Goal: Entertainment & Leisure: Browse casually

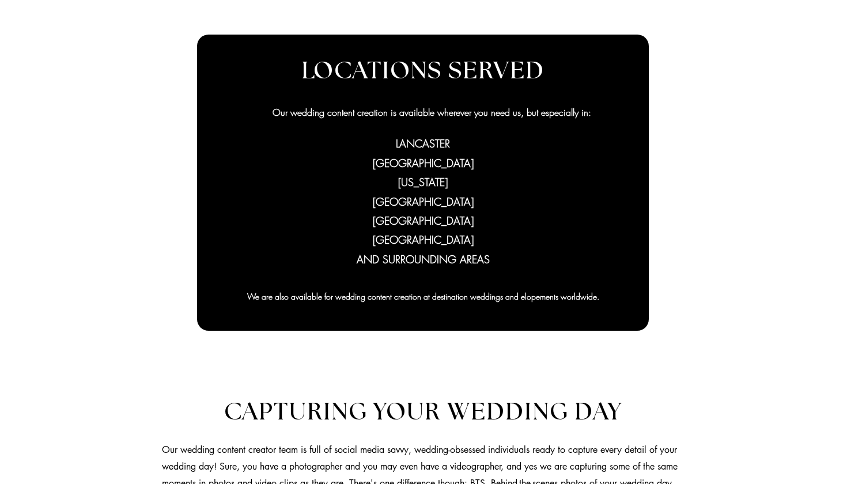
scroll to position [561, 1]
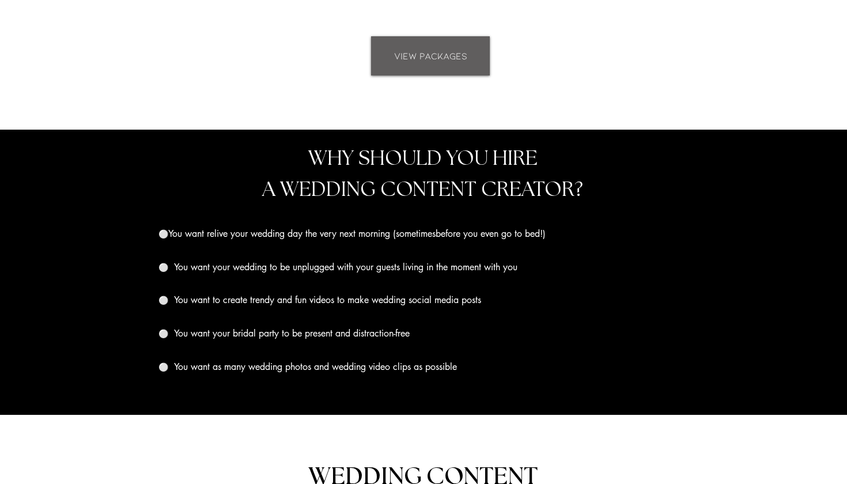
click at [413, 58] on span "VIEW PACKAGES" at bounding box center [430, 56] width 73 height 13
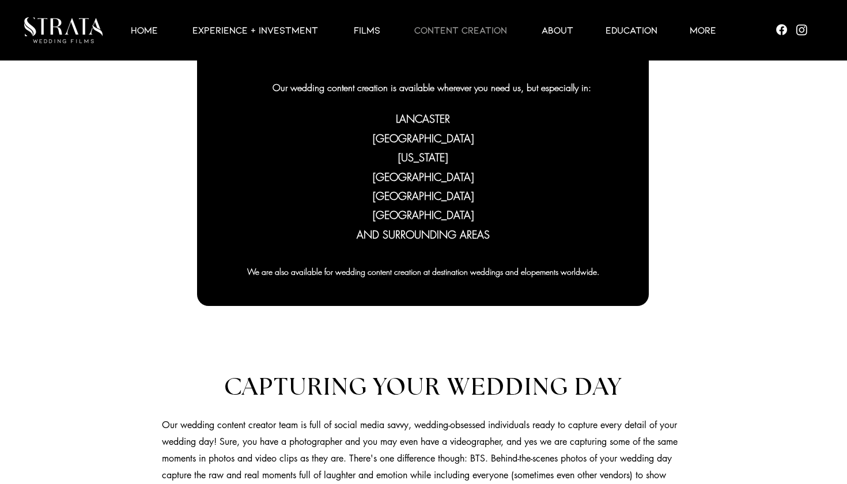
scroll to position [104, 0]
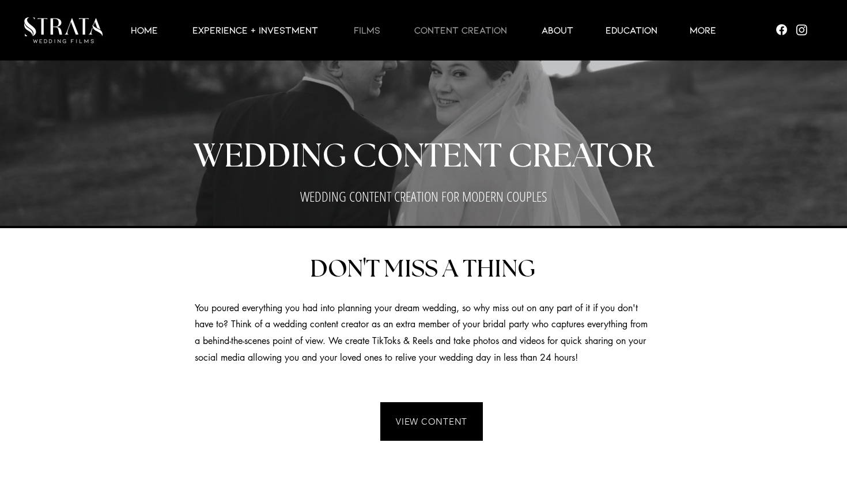
click at [374, 24] on p "Films" at bounding box center [367, 30] width 38 height 14
click at [373, 35] on p "Films" at bounding box center [367, 30] width 38 height 14
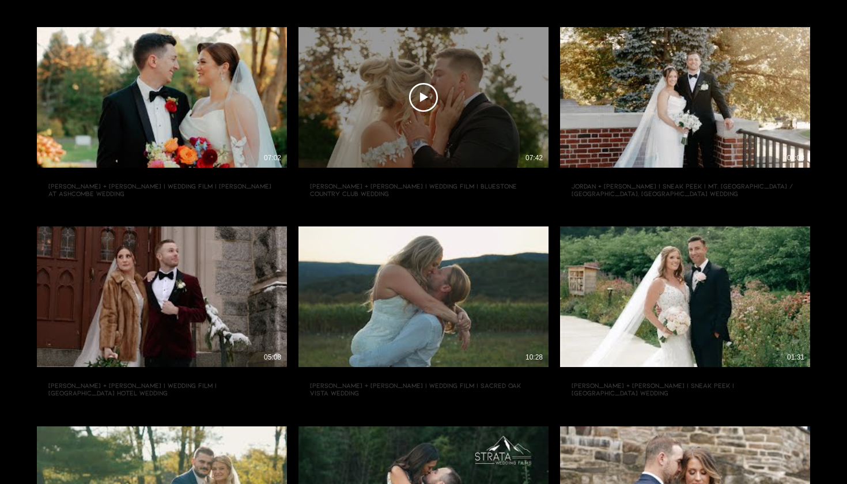
scroll to position [391, 0]
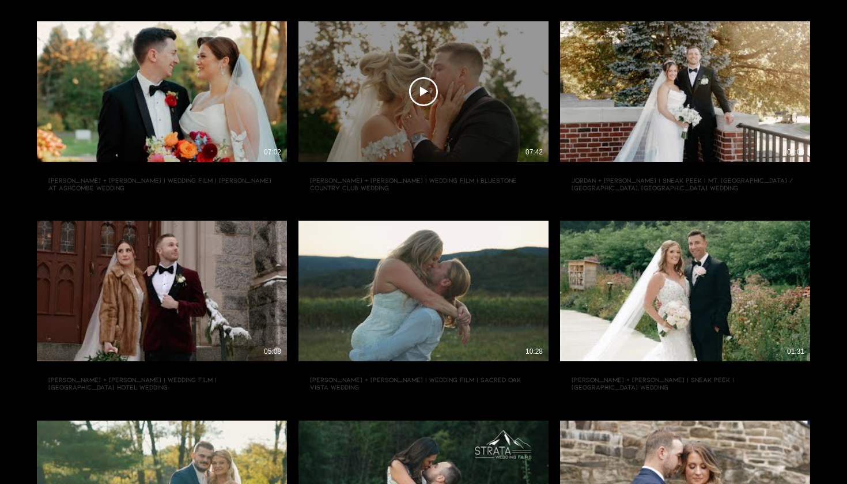
click at [369, 111] on div "Play Video Play Video 07:42" at bounding box center [423, 91] width 250 height 141
type input "[URL][DOMAIN_NAME]"
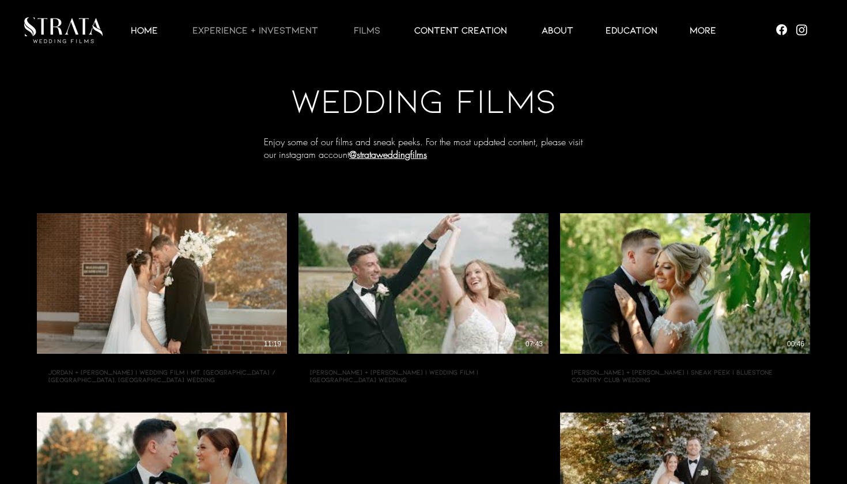
scroll to position [0, 0]
click at [478, 24] on p "CONTENT CREATION" at bounding box center [460, 30] width 104 height 14
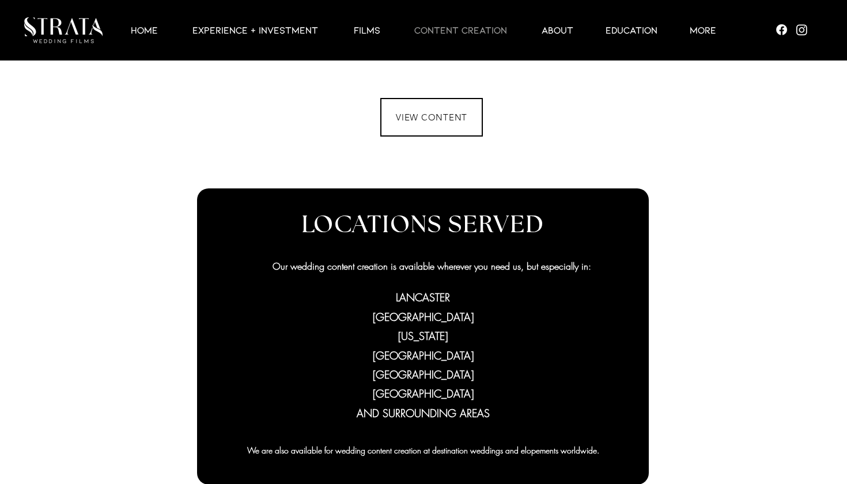
click at [433, 117] on span "VIEW CONTENT" at bounding box center [431, 117] width 71 height 11
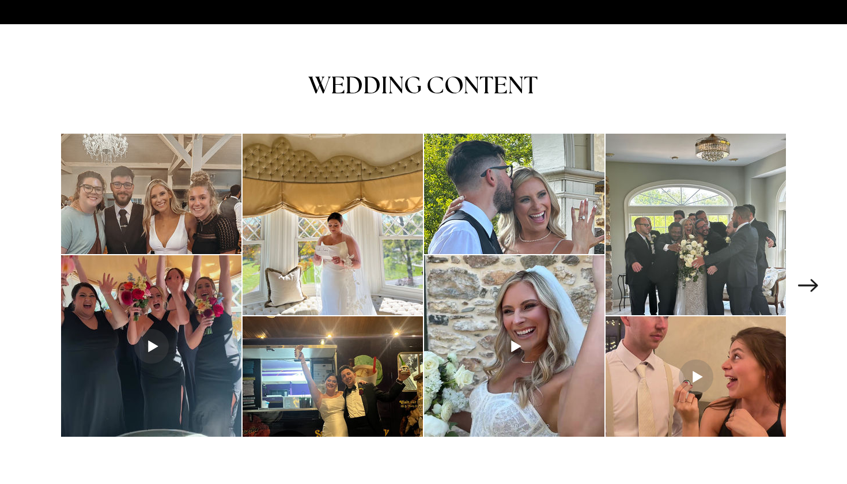
scroll to position [1510, 0]
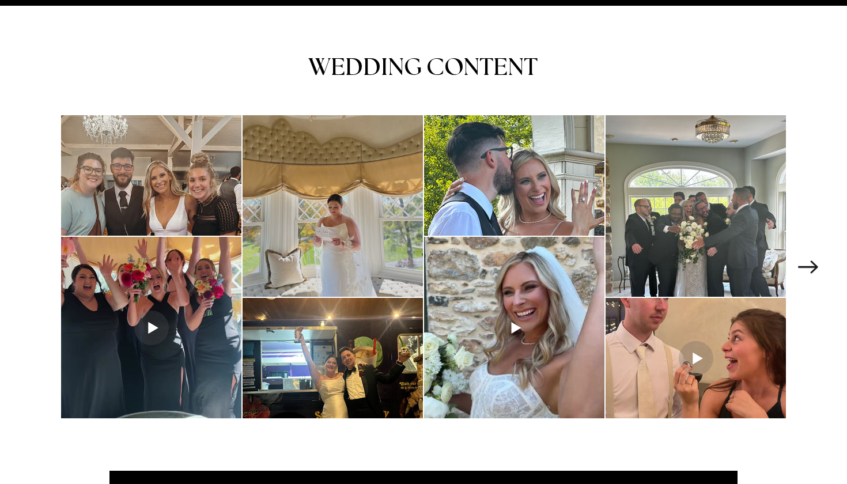
click at [329, 188] on div "main content" at bounding box center [332, 205] width 180 height 181
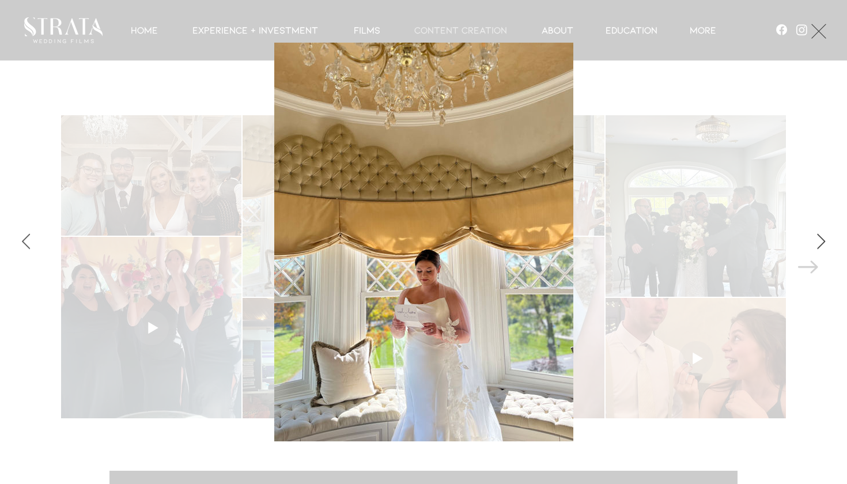
click at [822, 232] on button "Next Item" at bounding box center [820, 242] width 29 height 29
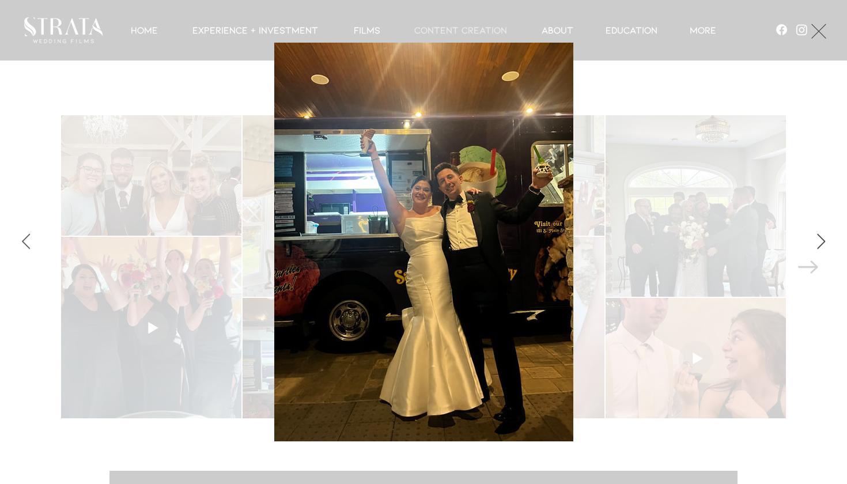
click at [822, 232] on button "Next Item" at bounding box center [820, 242] width 29 height 29
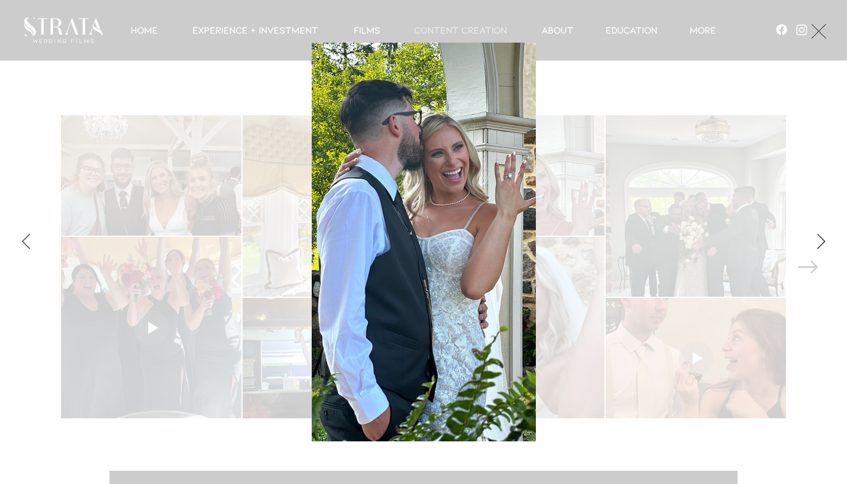
click at [822, 232] on button "Next Item" at bounding box center [820, 242] width 29 height 29
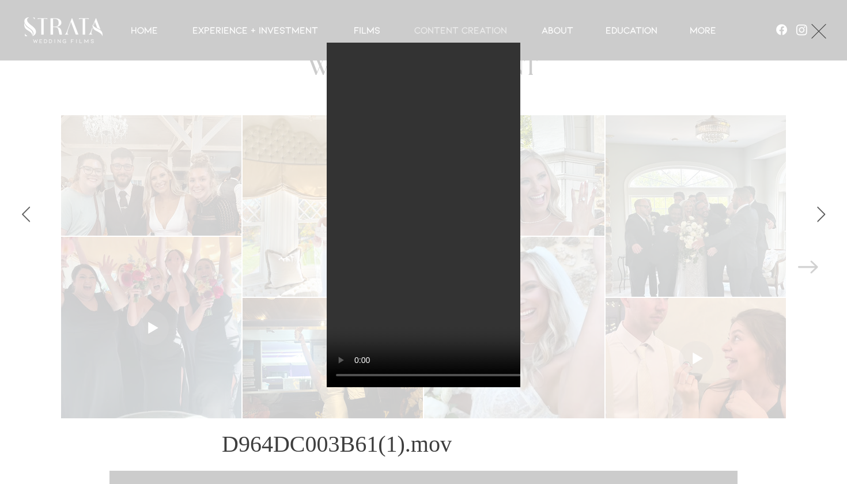
click at [811, 27] on div "Gallery item, detailed view" at bounding box center [423, 29] width 847 height 25
click at [829, 28] on button "Exit expand mode" at bounding box center [818, 29] width 22 height 25
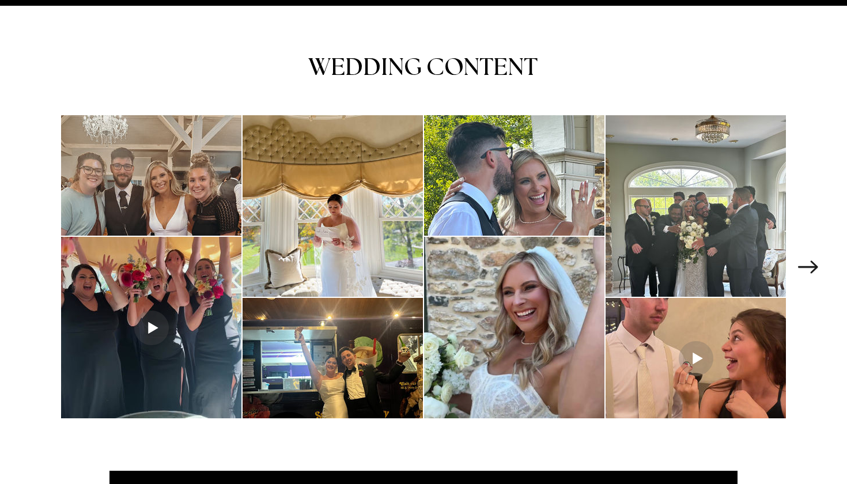
click at [822, 245] on div "main content" at bounding box center [423, 266] width 812 height 303
click at [813, 270] on div "main content" at bounding box center [423, 266] width 812 height 303
click at [806, 263] on icon "Next Item" at bounding box center [808, 266] width 20 height 13
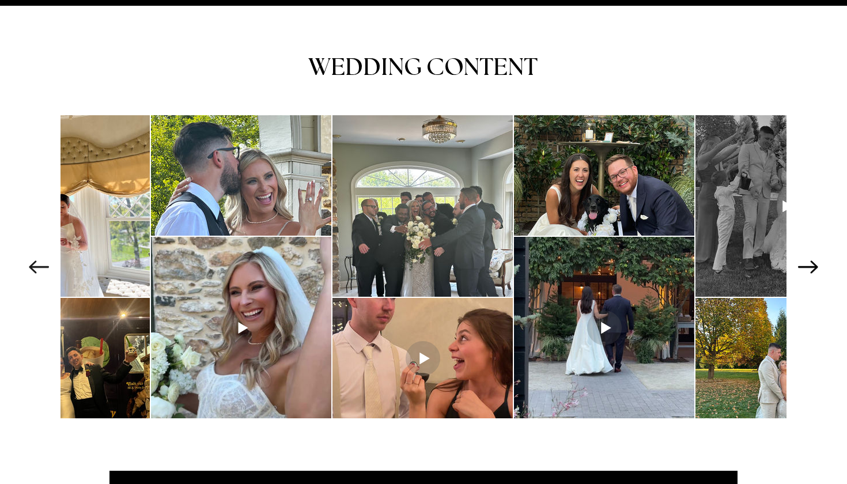
click at [806, 263] on icon "Next Item" at bounding box center [808, 266] width 20 height 13
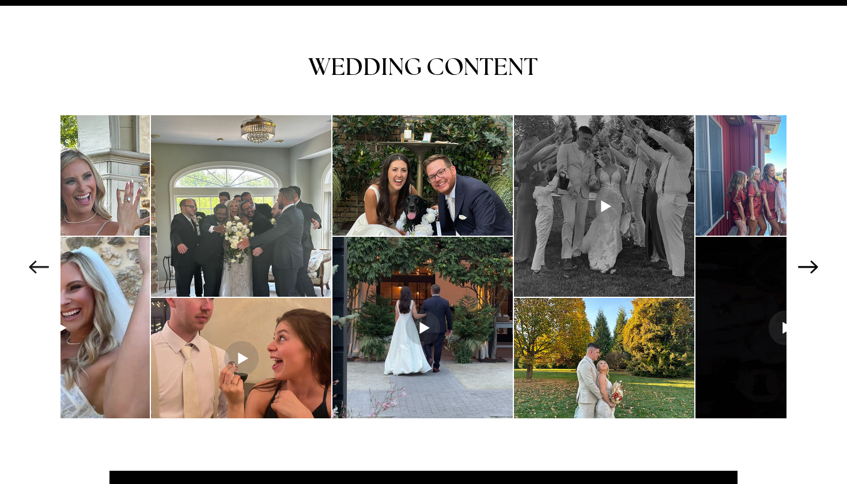
click at [806, 263] on icon "Next Item" at bounding box center [808, 266] width 20 height 13
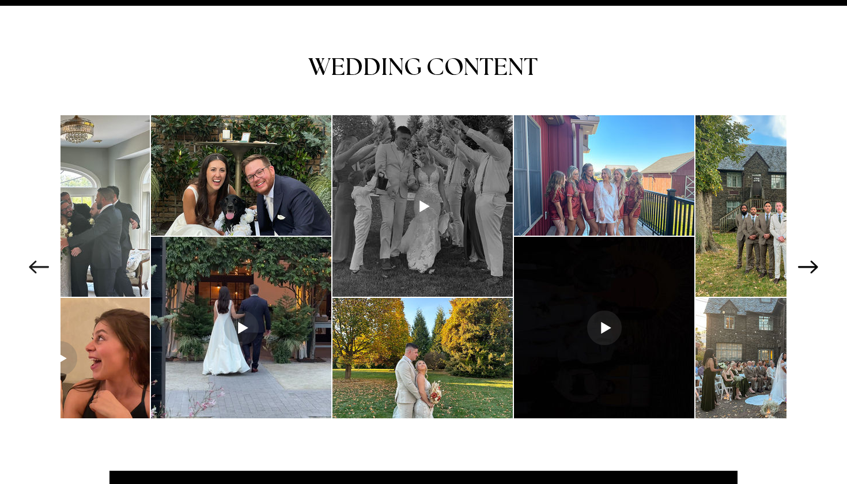
click at [806, 263] on icon "Next Item" at bounding box center [808, 266] width 20 height 13
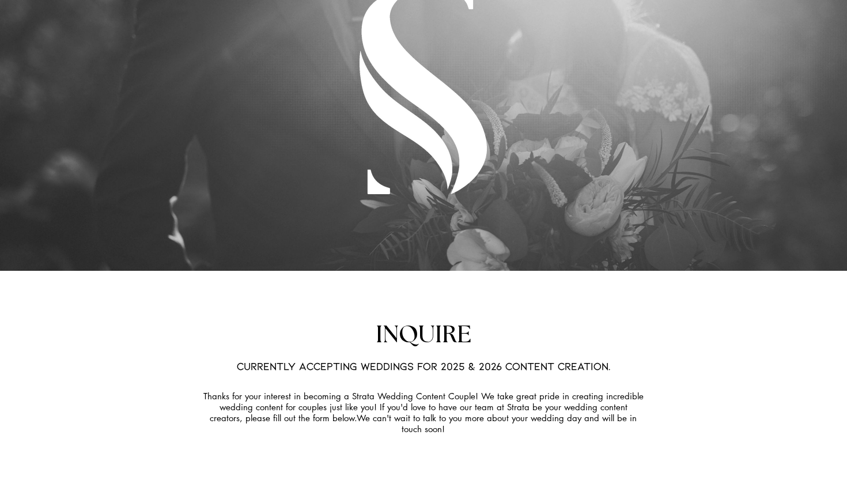
scroll to position [3447, 0]
